Goal: Transaction & Acquisition: Purchase product/service

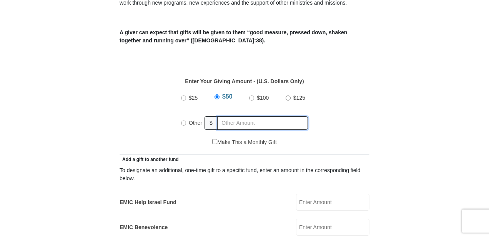
radio input "true"
click at [254, 116] on input "text" at bounding box center [264, 122] width 88 height 13
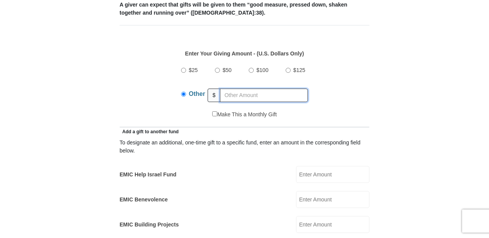
scroll to position [307, 0]
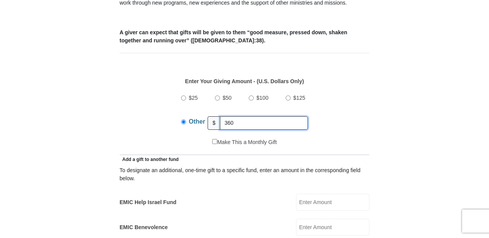
type input "360"
type input "10"
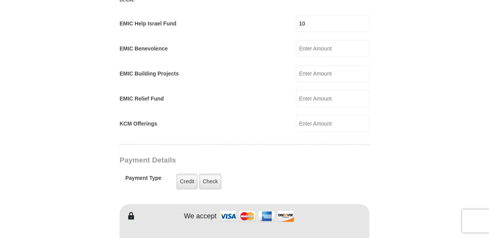
scroll to position [523, 0]
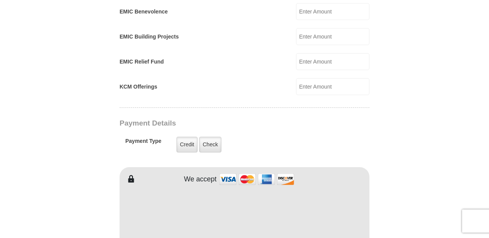
drag, startPoint x: 206, startPoint y: 137, endPoint x: 220, endPoint y: 145, distance: 16.0
click at [206, 137] on label "Check" at bounding box center [210, 144] width 22 height 16
click at [0, 0] on input "Check" at bounding box center [0, 0] width 0 height 0
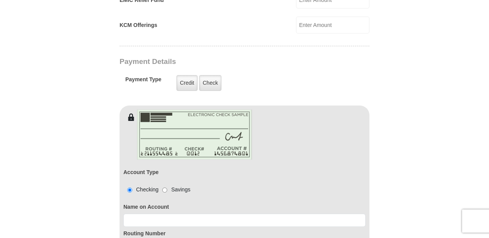
scroll to position [615, 0]
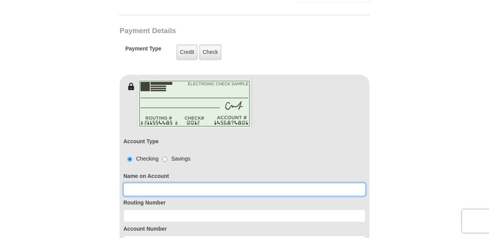
click at [171, 183] on input at bounding box center [244, 189] width 242 height 13
type input "[PERSON_NAME]"
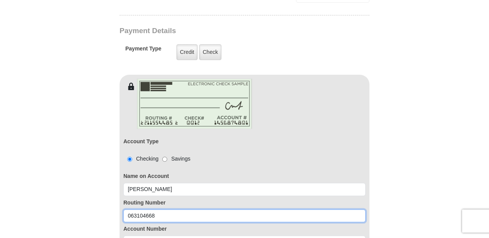
type input "063104668"
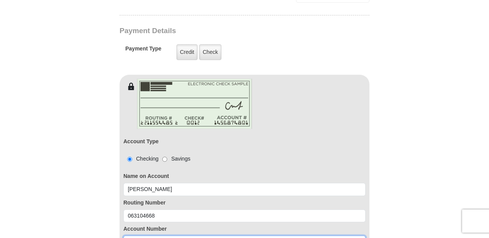
type input "9601543649"
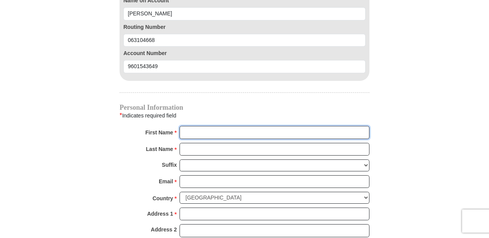
scroll to position [792, 0]
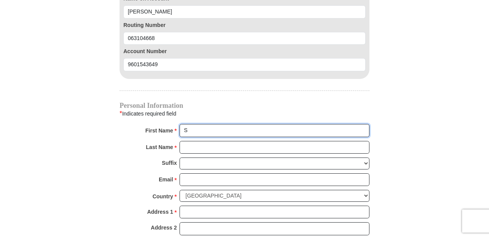
type input "[PERSON_NAME]"
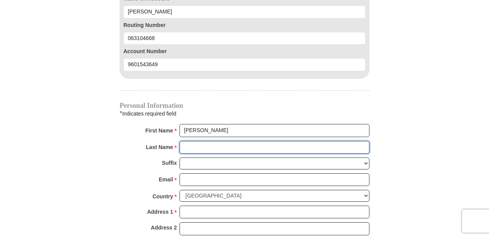
type input "[PERSON_NAME]"
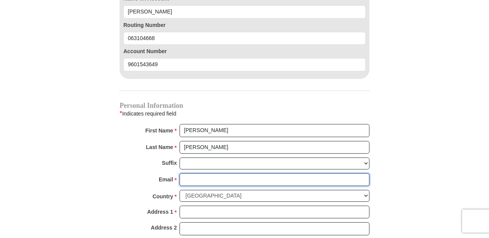
type input "[EMAIL_ADDRESS][DOMAIN_NAME]"
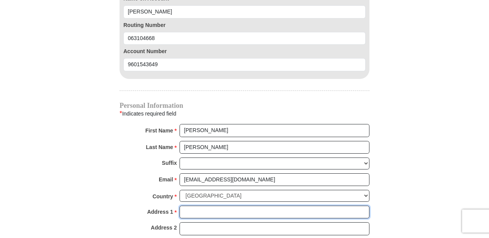
type input "[STREET_ADDRESS][PERSON_NAME]"
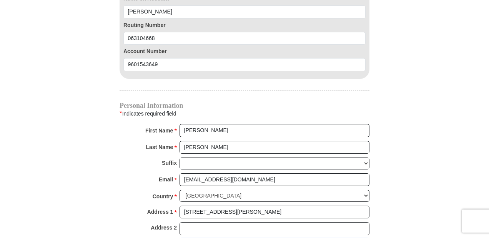
type input "[GEOGRAPHIC_DATA]"
select select "[GEOGRAPHIC_DATA]"
type input "76179"
type input "7864983806"
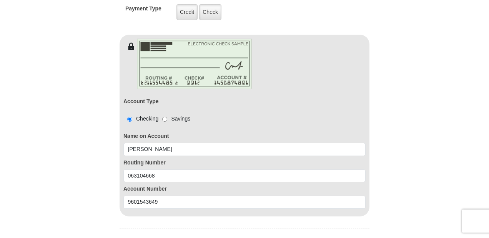
scroll to position [669, 0]
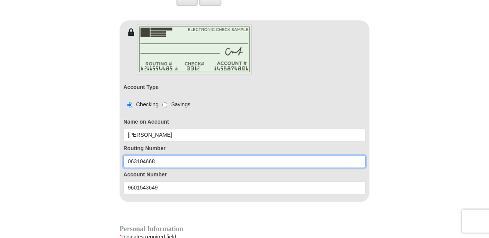
drag, startPoint x: 158, startPoint y: 150, endPoint x: 123, endPoint y: 147, distance: 35.5
click at [123, 155] on input "063104668" at bounding box center [244, 161] width 242 height 13
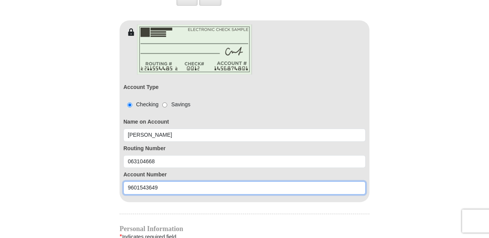
drag, startPoint x: 163, startPoint y: 177, endPoint x: 122, endPoint y: 176, distance: 40.8
click at [122, 176] on div "Account Type Checking Savings Name on Account [PERSON_NAME] Routing Number [US_…" at bounding box center [245, 119] width 250 height 166
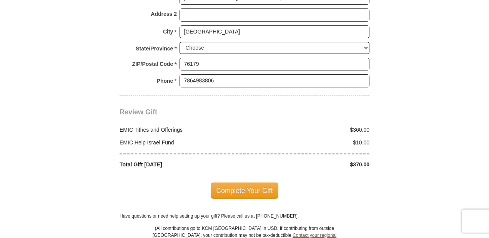
scroll to position [1007, 0]
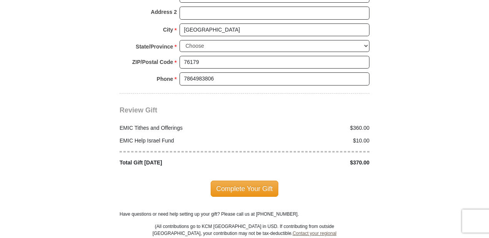
drag, startPoint x: 249, startPoint y: 171, endPoint x: 253, endPoint y: 172, distance: 4.4
click at [249, 180] on span "Complete Your Gift" at bounding box center [245, 188] width 68 height 16
